Goal: Task Accomplishment & Management: Use online tool/utility

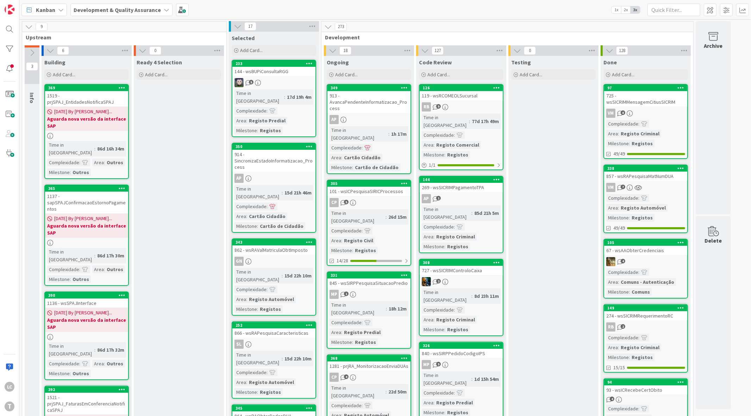
click at [4, 46] on div at bounding box center [9, 49] width 14 height 14
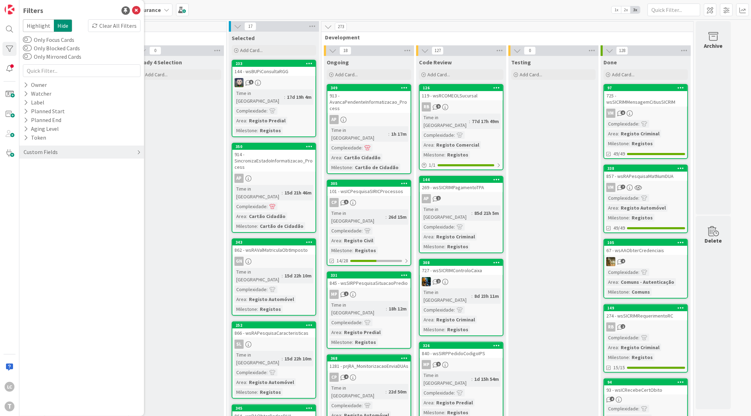
click at [61, 153] on div "Custom Fields" at bounding box center [81, 152] width 125 height 13
click at [37, 161] on div "Custom Fields Priority Complexidade Area Milestone" at bounding box center [82, 169] width 118 height 55
click at [41, 168] on button "Priority" at bounding box center [36, 166] width 27 height 9
click at [52, 176] on span "Critical" at bounding box center [46, 177] width 26 height 9
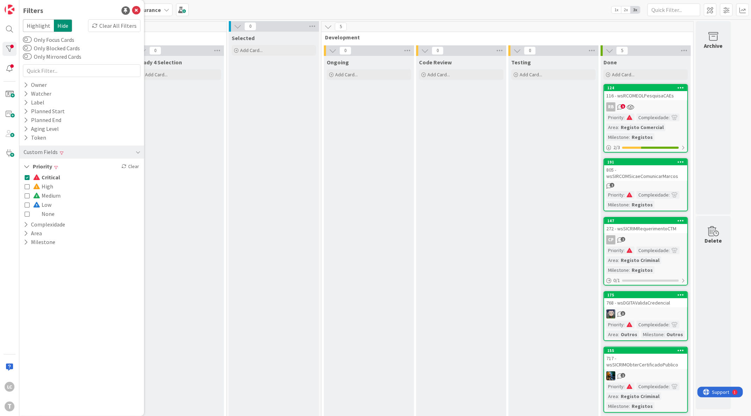
click at [52, 176] on span "Critical" at bounding box center [46, 177] width 27 height 9
